Goal: Information Seeking & Learning: Learn about a topic

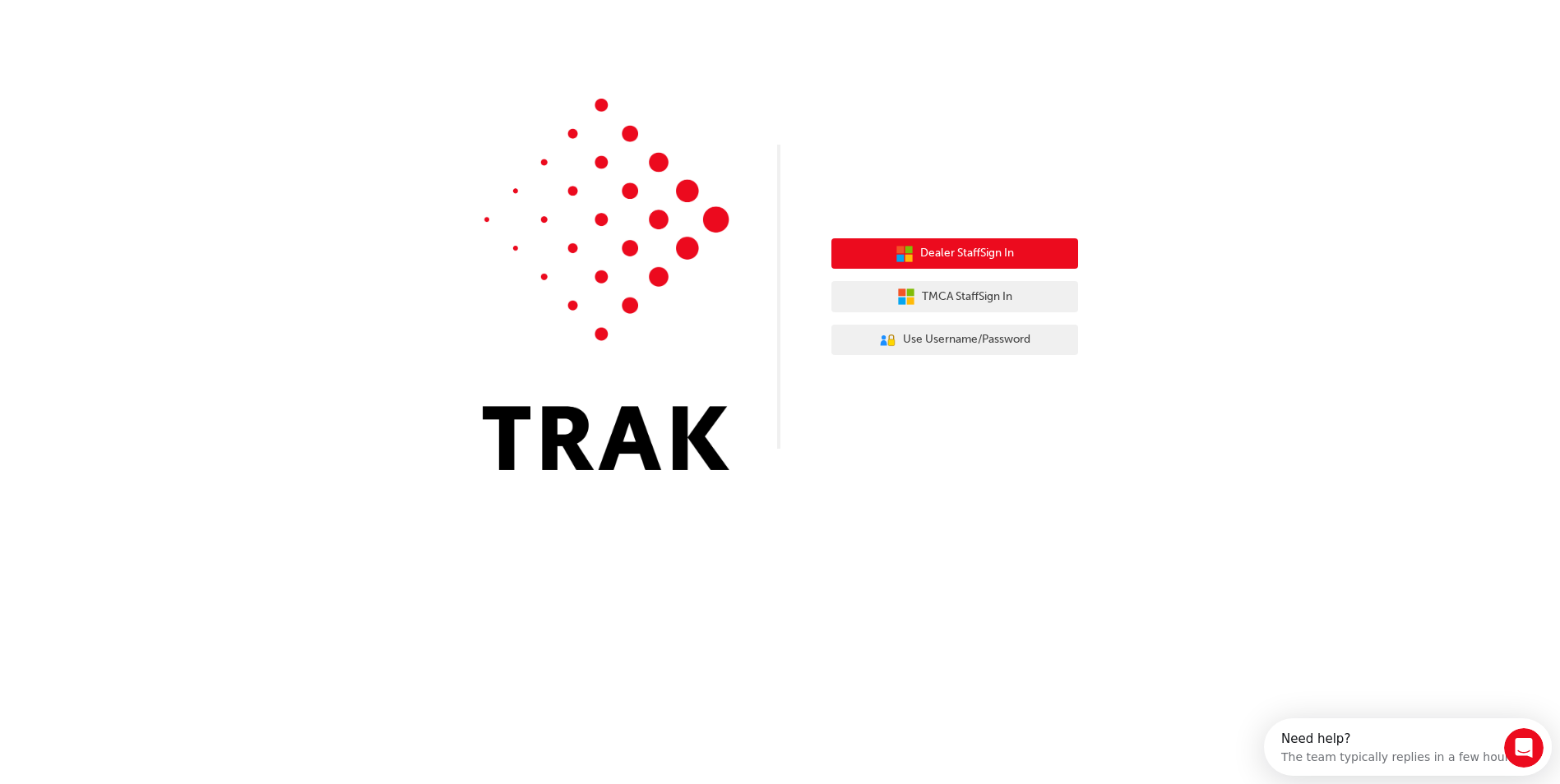
click at [1020, 242] on button "Dealer Staff Sign In" at bounding box center [954, 254] width 247 height 31
click at [992, 254] on span "Dealer Staff Sign In" at bounding box center [973, 253] width 94 height 19
click at [986, 260] on span "Dealer Staff Sign In" at bounding box center [973, 253] width 94 height 19
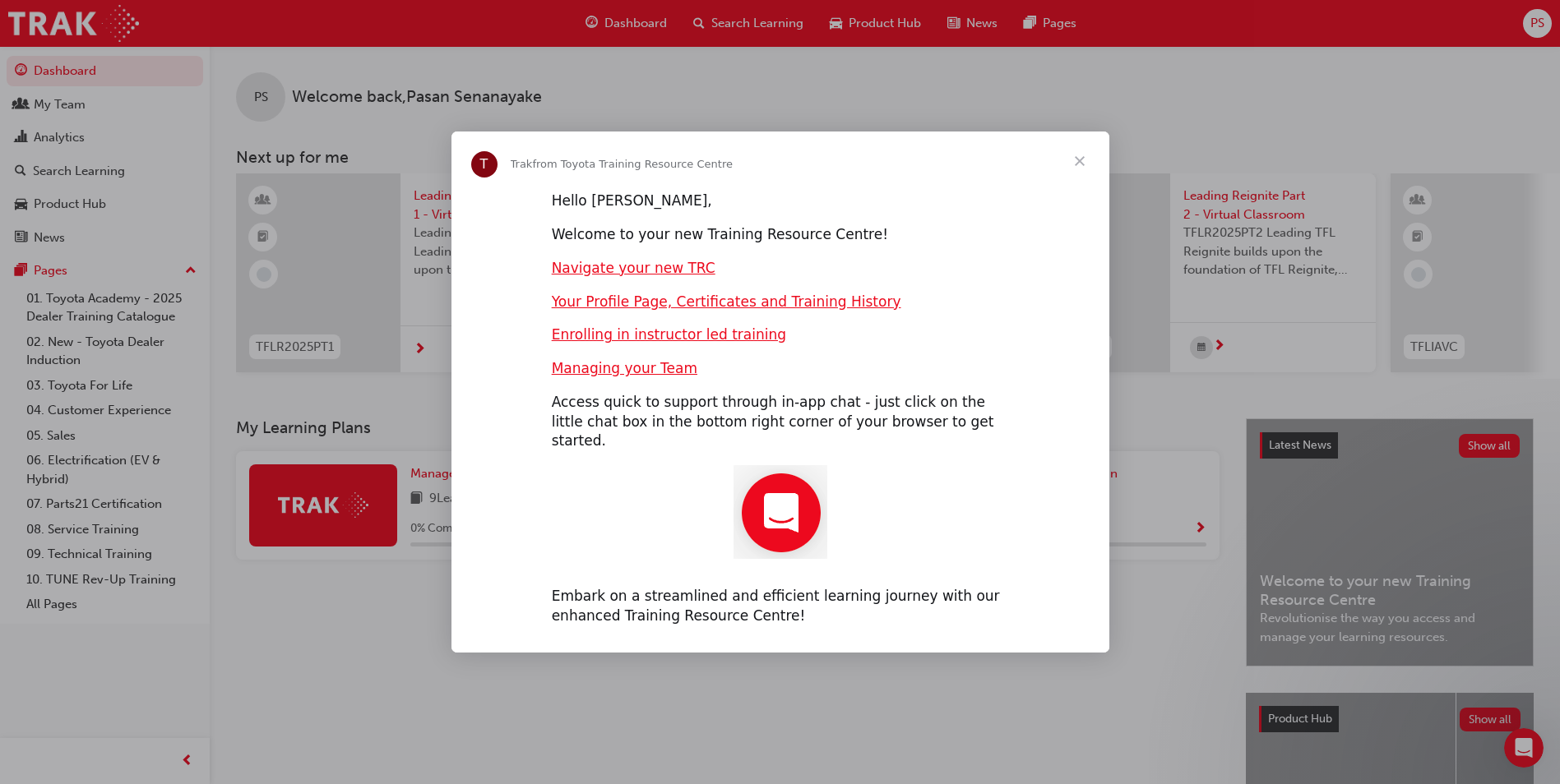
click at [1077, 175] on span "Close" at bounding box center [1080, 161] width 59 height 59
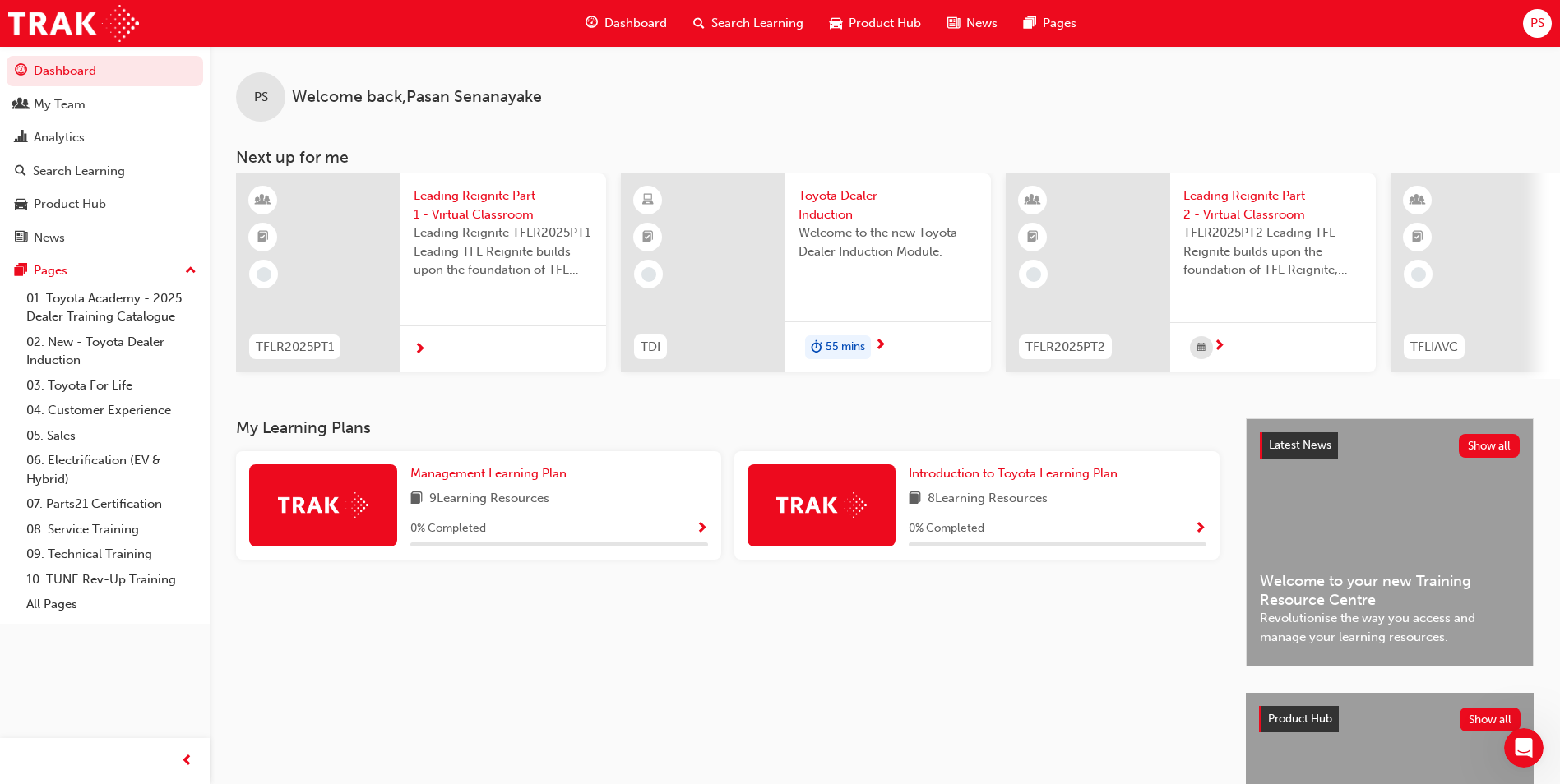
click at [618, 72] on div "PS Welcome back , Pasan Senanayake" at bounding box center [884, 84] width 1350 height 75
click at [511, 206] on span "Leading Reignite Part 1 - Virtual Classroom" at bounding box center [503, 205] width 179 height 37
